Goal: Transaction & Acquisition: Purchase product/service

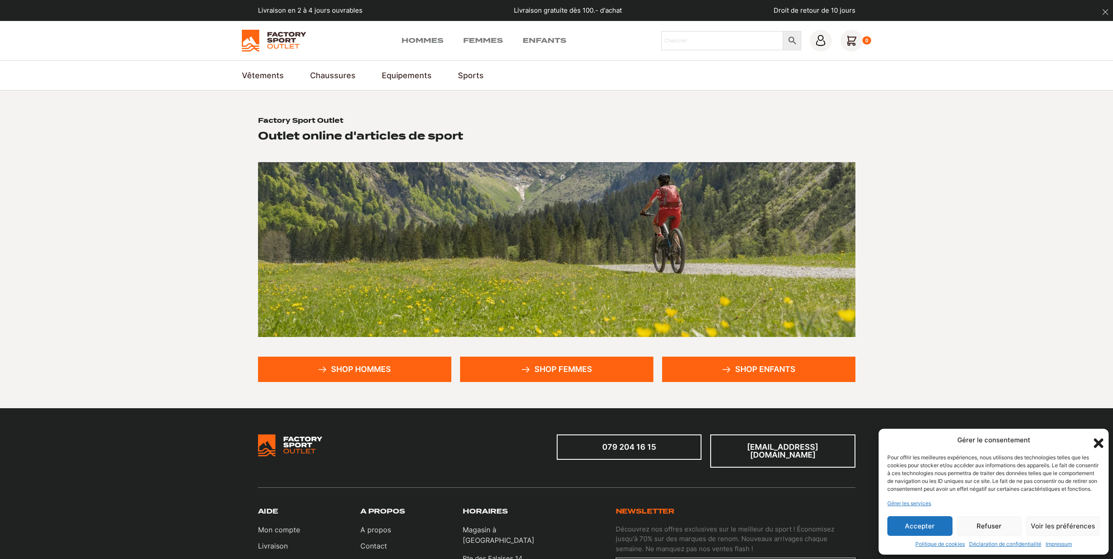
drag, startPoint x: 0, startPoint y: 0, endPoint x: 1100, endPoint y: 432, distance: 1181.9
click at [1100, 439] on icon "Fermer la boîte de dialogue" at bounding box center [1098, 444] width 10 height 10
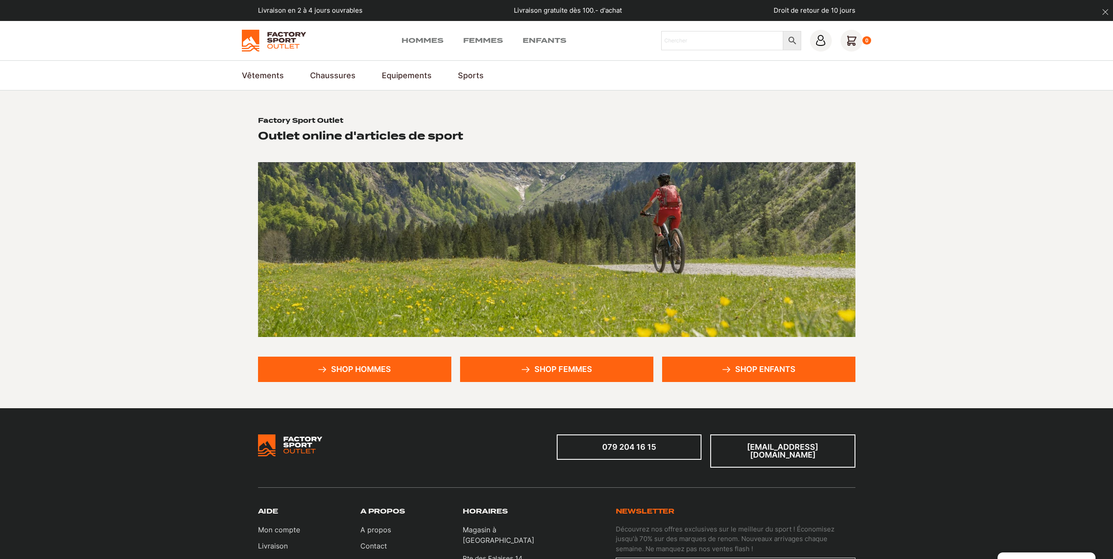
click at [736, 365] on link "Shop enfants" at bounding box center [758, 369] width 193 height 25
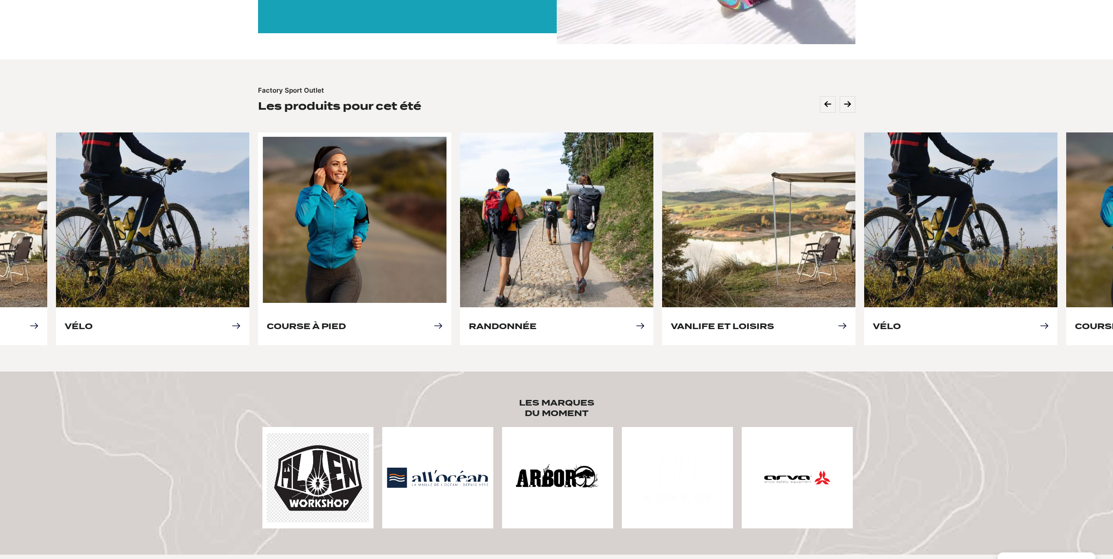
scroll to position [306, 0]
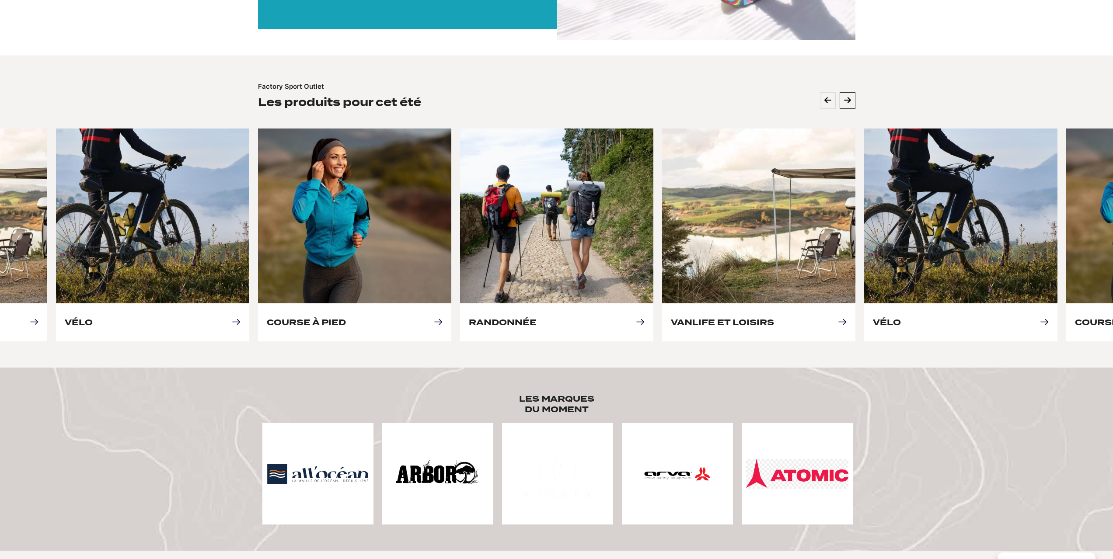
click at [845, 98] on icon at bounding box center [847, 101] width 7 height 8
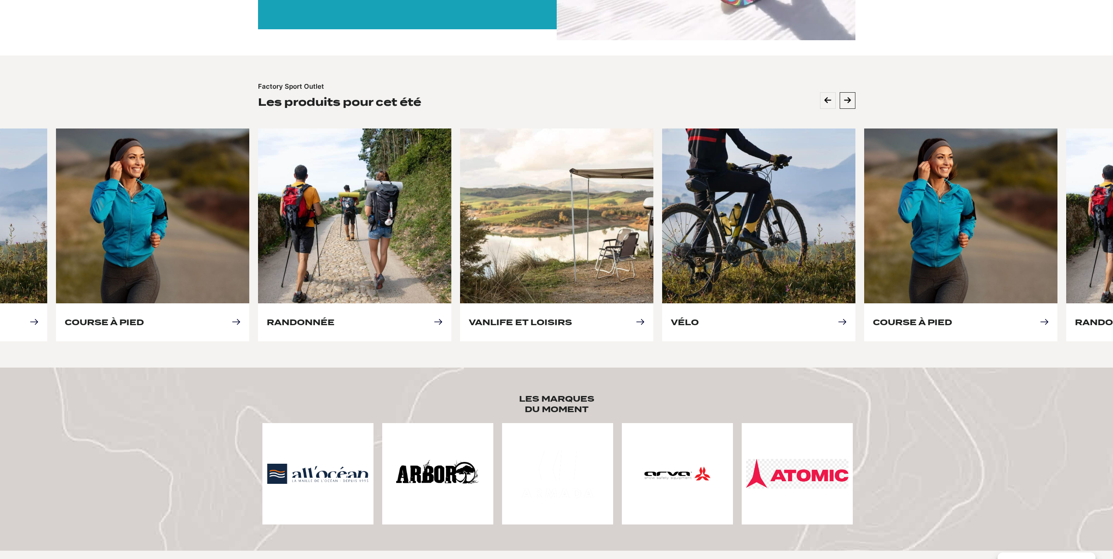
click at [845, 98] on icon at bounding box center [847, 101] width 7 height 8
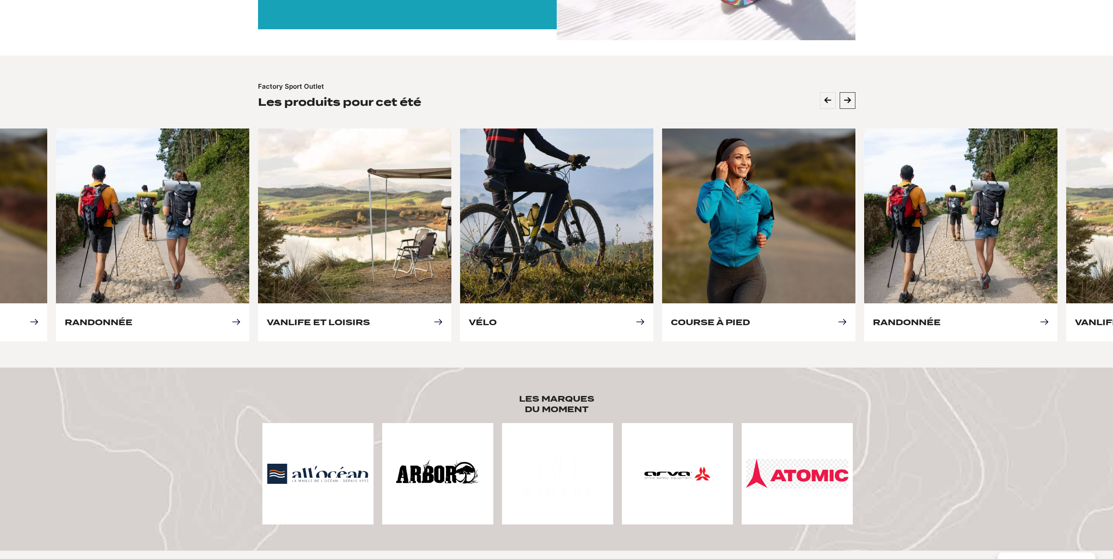
click at [845, 98] on icon at bounding box center [847, 101] width 7 height 8
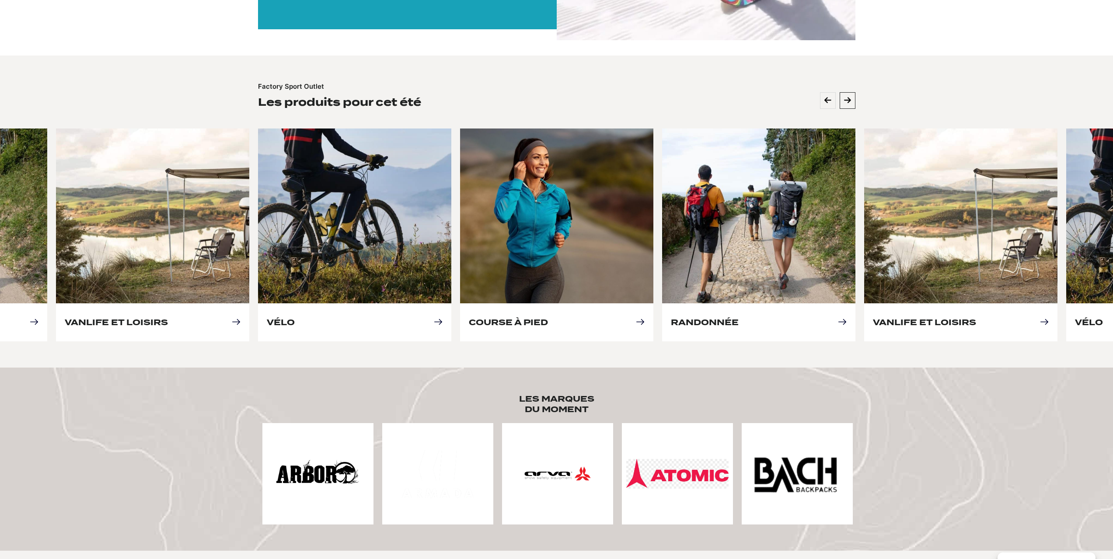
click at [845, 98] on icon at bounding box center [847, 101] width 7 height 8
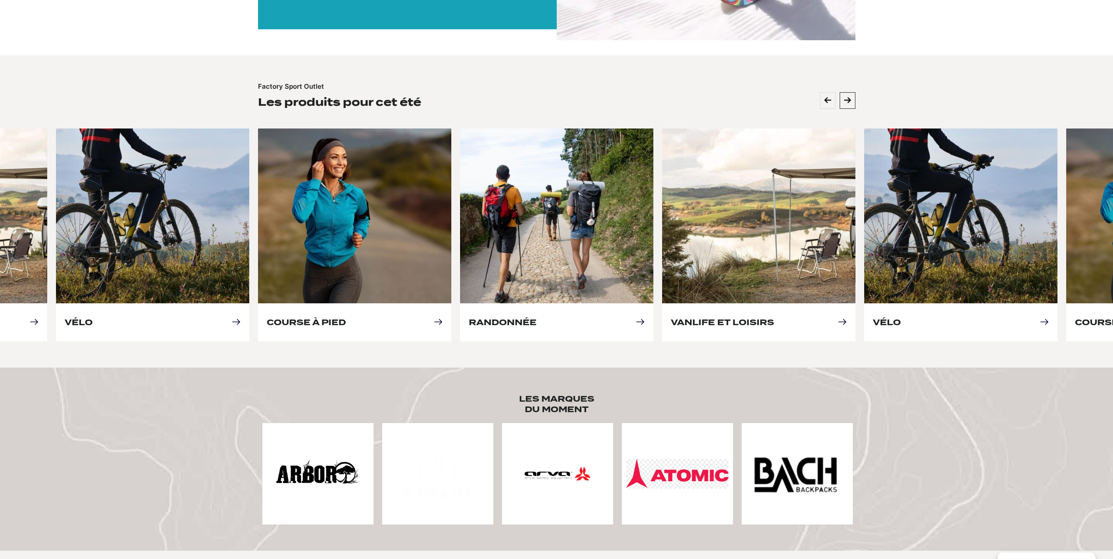
click at [845, 98] on icon at bounding box center [847, 101] width 7 height 8
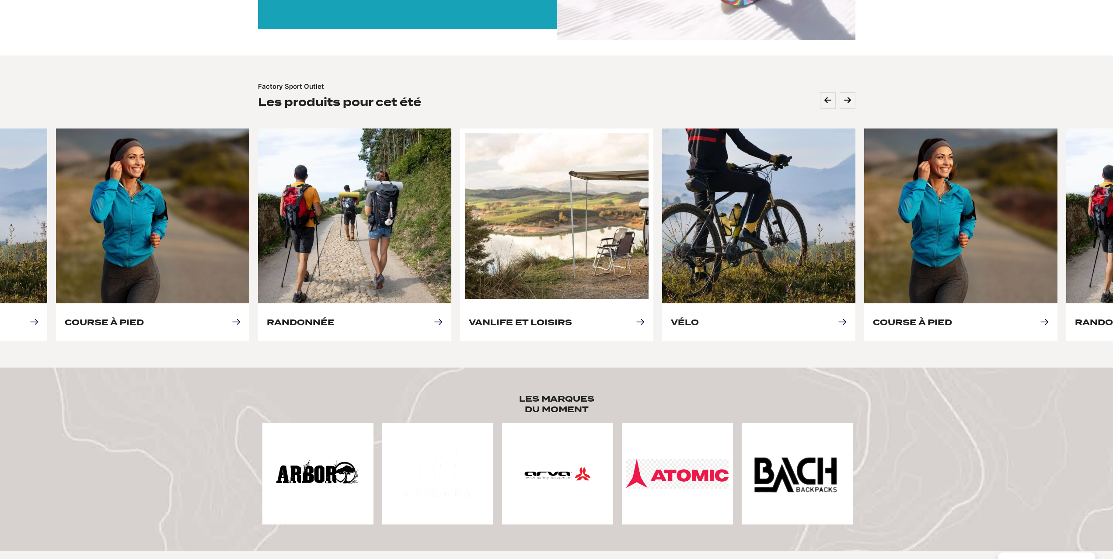
scroll to position [0, 0]
